Goal: Navigation & Orientation: Find specific page/section

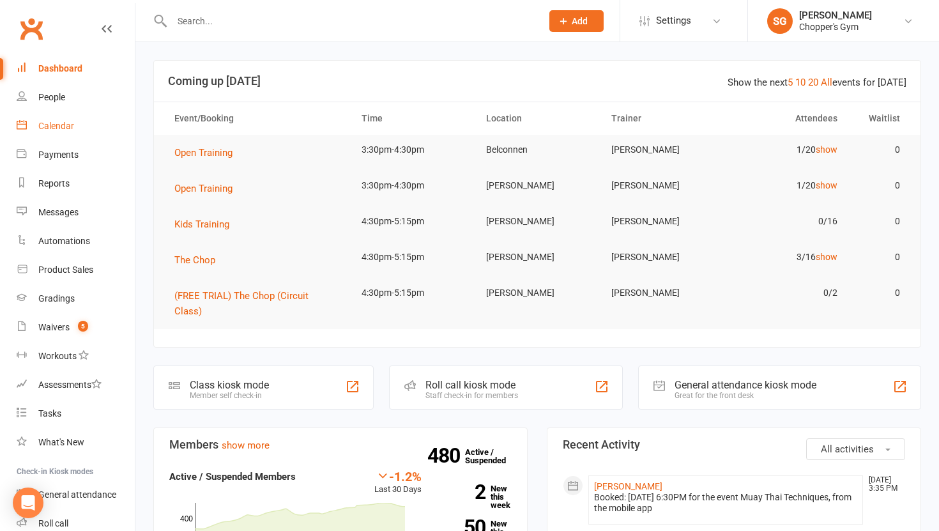
click at [64, 130] on div "Calendar" at bounding box center [56, 126] width 36 height 10
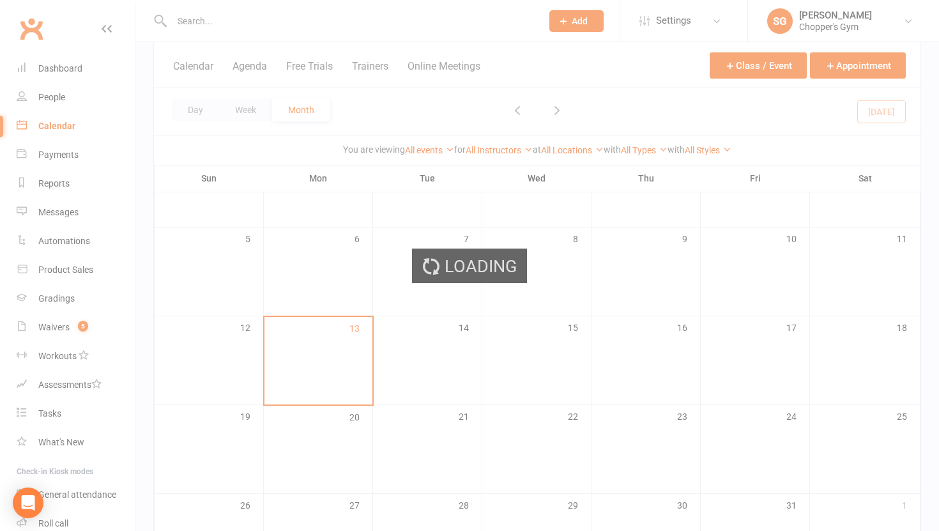
scroll to position [176, 0]
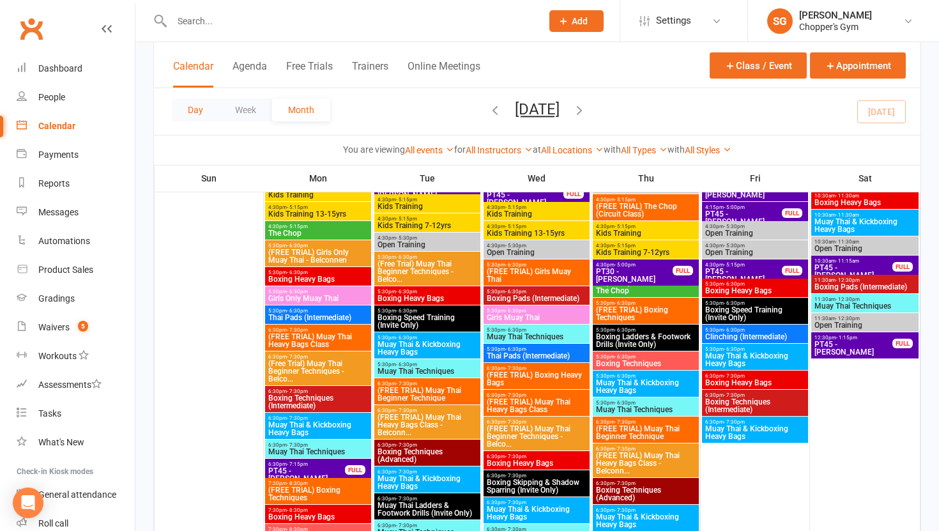
click at [205, 113] on button "Day" at bounding box center [195, 109] width 47 height 23
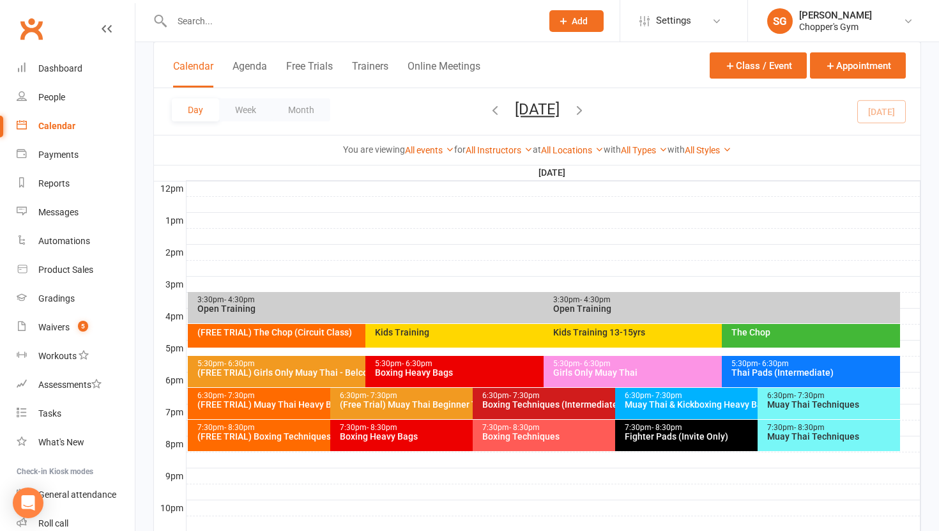
scroll to position [528, 0]
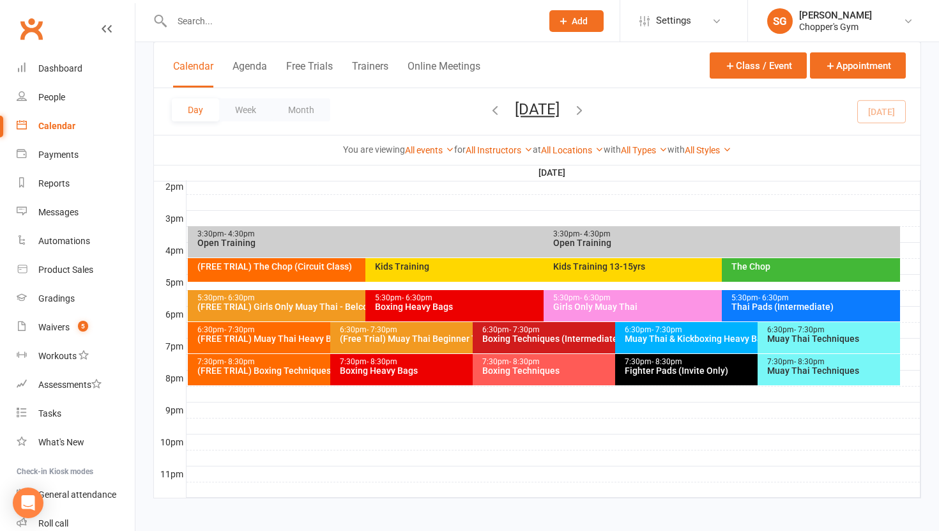
click at [564, 299] on div "5:30pm - 6:30pm" at bounding box center [718, 298] width 332 height 8
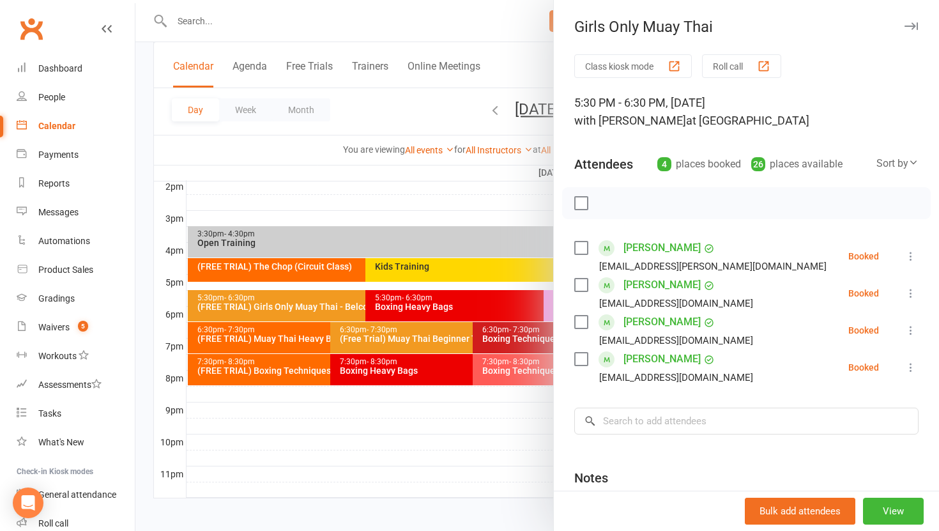
click at [505, 417] on div at bounding box center [536, 265] width 803 height 531
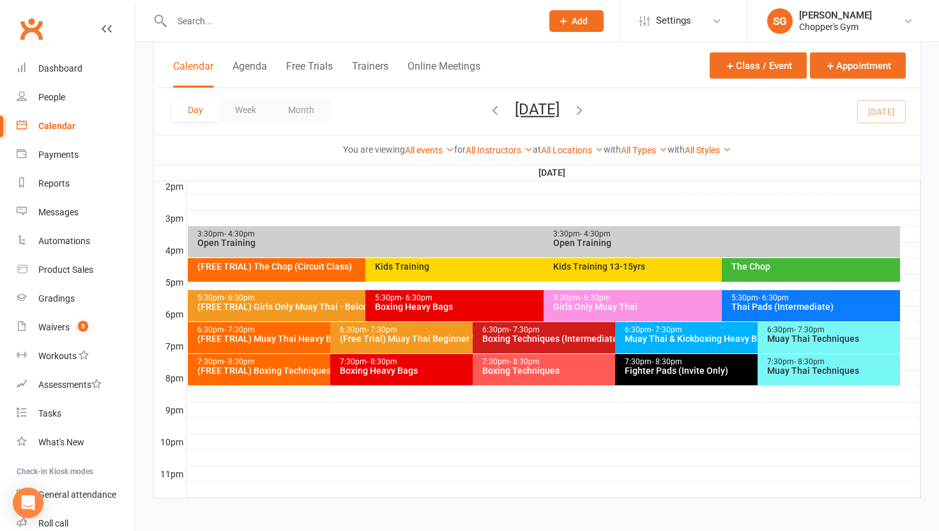
click at [755, 302] on div "Thai Pads (Intermediate)" at bounding box center [813, 306] width 167 height 9
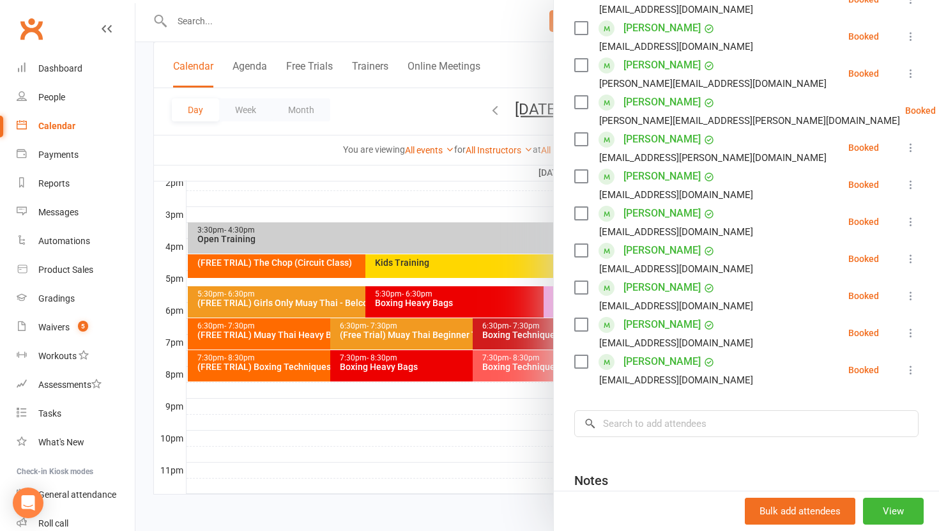
scroll to position [258, 0]
click at [501, 430] on div at bounding box center [536, 265] width 803 height 531
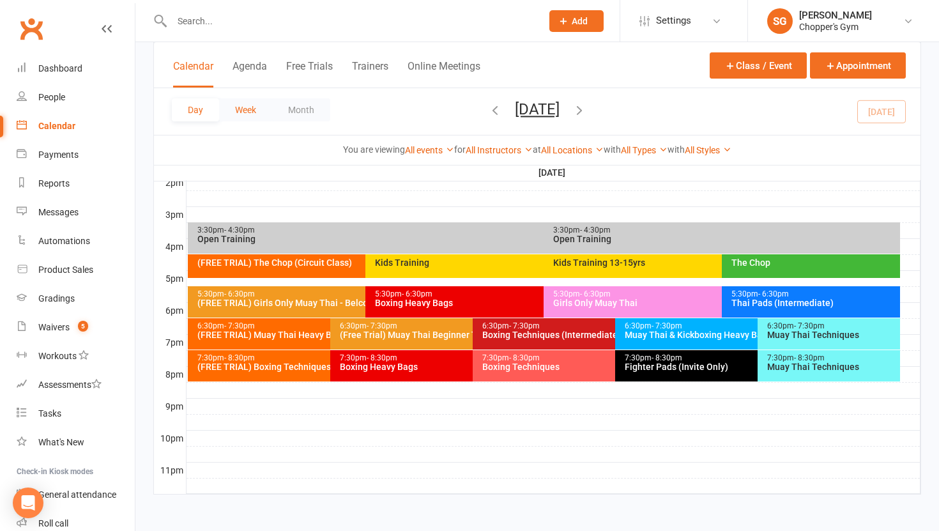
click at [237, 105] on button "Week" at bounding box center [245, 109] width 53 height 23
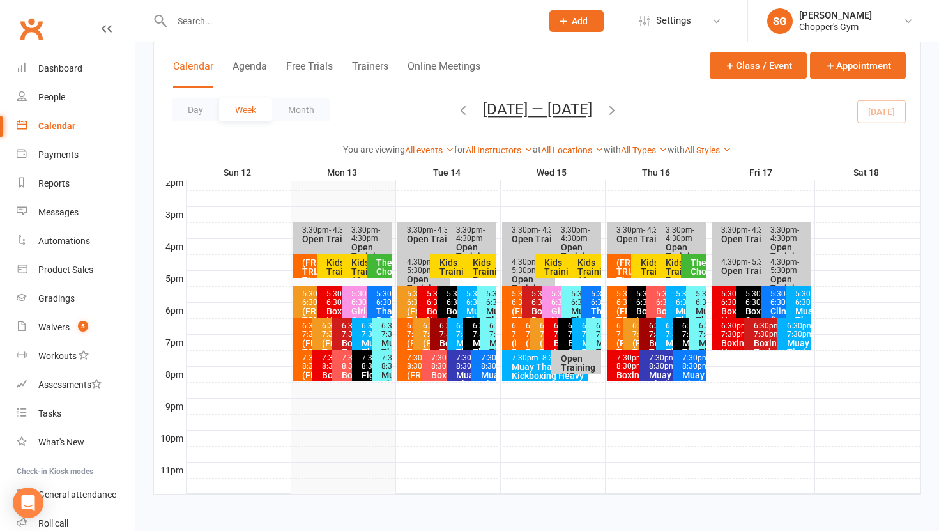
click at [619, 105] on icon "button" at bounding box center [612, 110] width 14 height 14
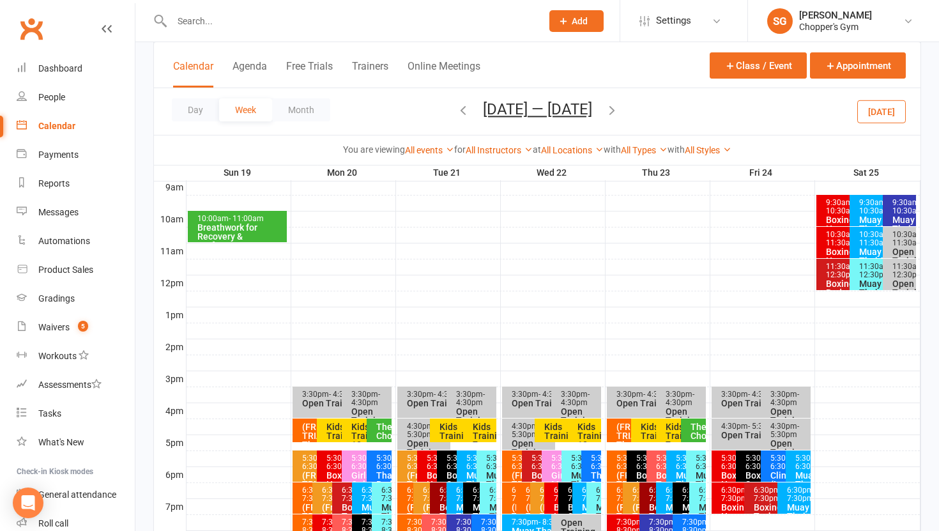
scroll to position [341, 0]
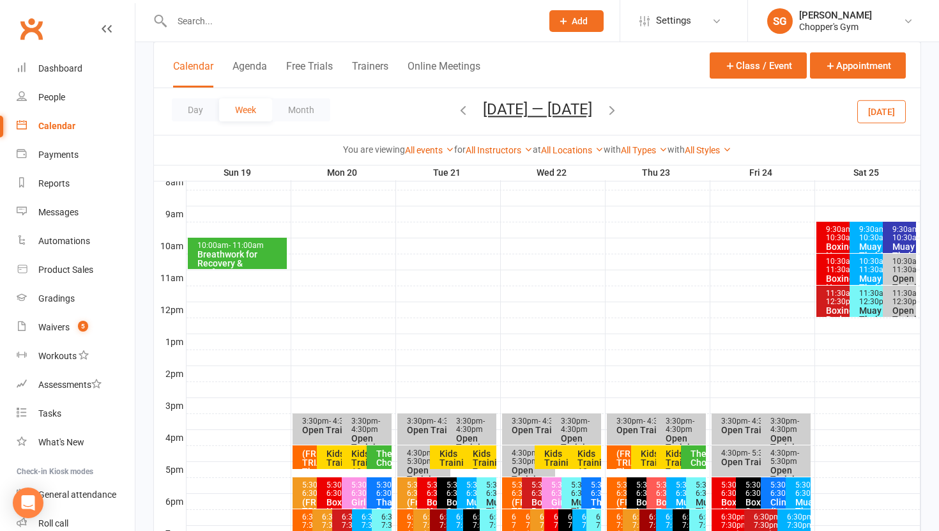
click at [250, 260] on div "Breathwork for Recovery & Performance **No Late En..." at bounding box center [240, 268] width 87 height 36
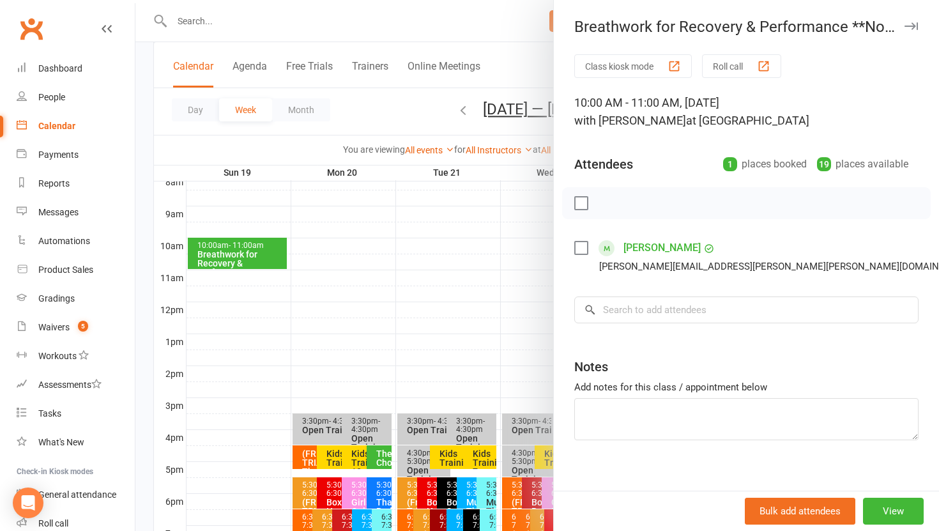
click at [405, 305] on div at bounding box center [536, 265] width 803 height 531
